Goal: Find specific page/section: Find specific page/section

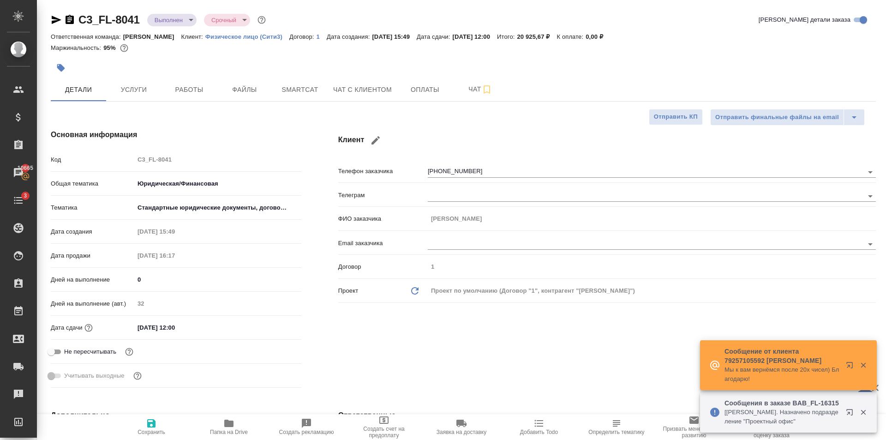
select select "RU"
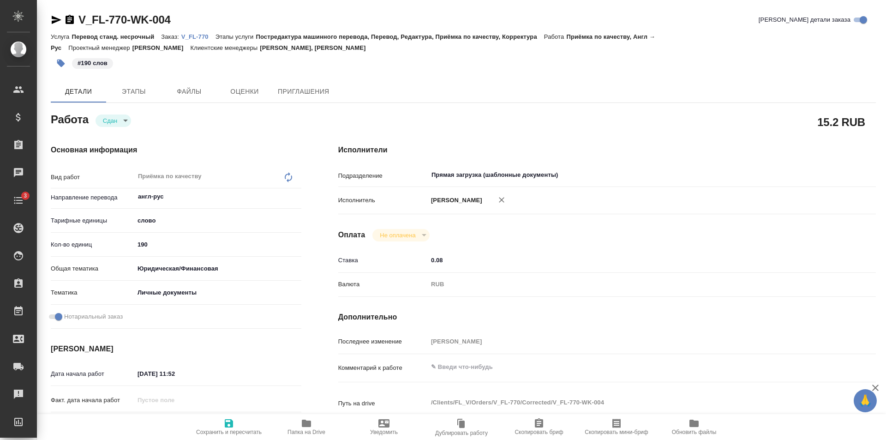
click at [204, 34] on p "V_FL-770" at bounding box center [198, 36] width 34 height 7
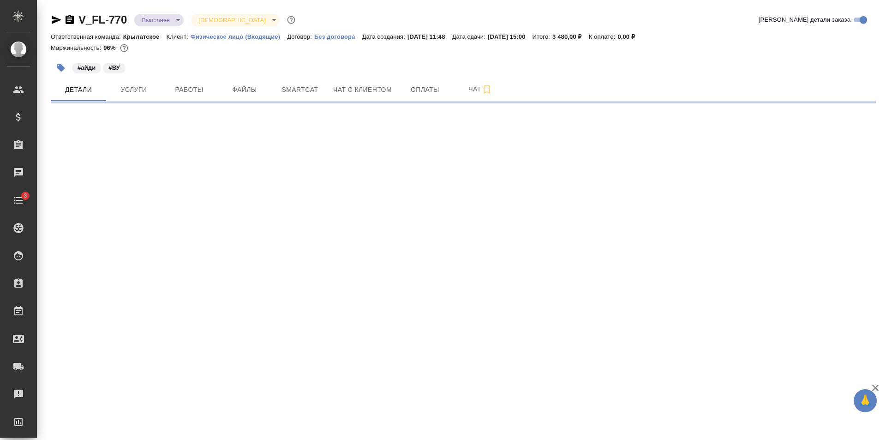
select select "RU"
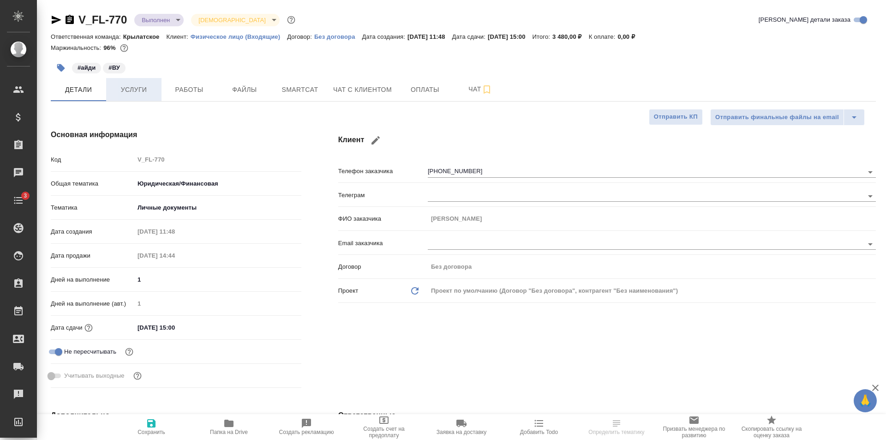
type textarea "x"
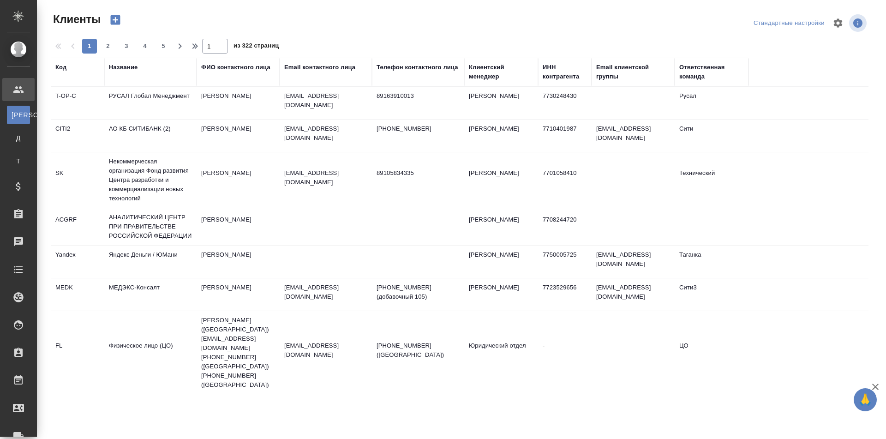
select select "RU"
